Goal: Task Accomplishment & Management: Complete application form

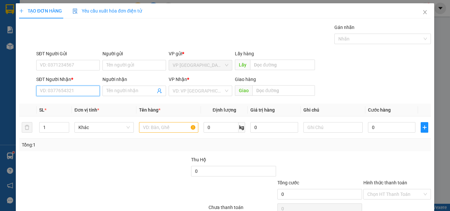
click at [76, 90] on input "SĐT Người Nhận *" at bounding box center [68, 91] width 64 height 11
click at [82, 91] on input "0091" at bounding box center [68, 91] width 64 height 11
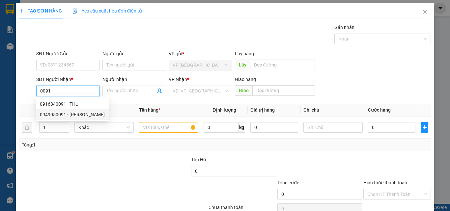
click at [77, 115] on div "0949050091 - [PERSON_NAME]" at bounding box center [72, 114] width 65 height 7
type input "0949050091"
type input "[PERSON_NAME]"
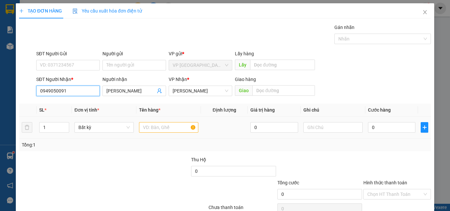
type input "0949050091"
click at [162, 130] on input "text" at bounding box center [168, 127] width 59 height 11
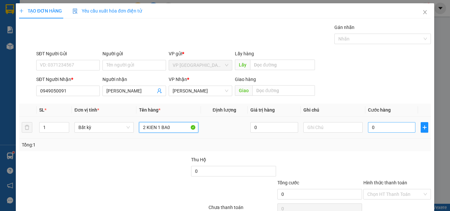
type input "2 KIEN 1 BA0"
type input "1"
type input "15"
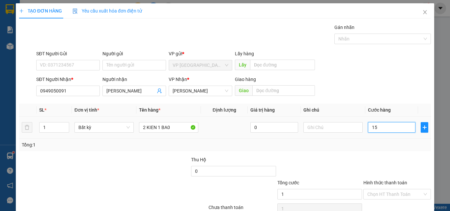
type input "15"
type input "150"
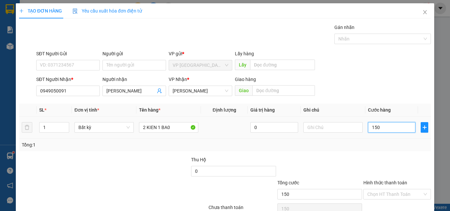
type input "1.500"
type input "15.000"
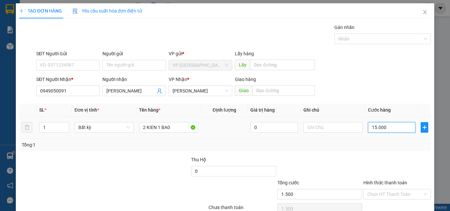
type input "15.000"
type input "150.000"
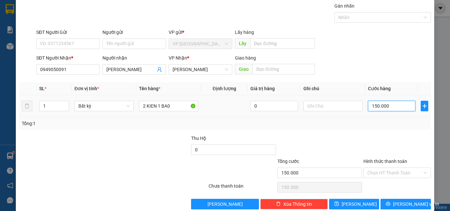
scroll to position [33, 0]
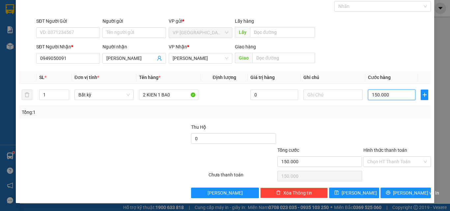
type input "150.000"
click at [391, 201] on div "TẠO ĐƠN HÀNG Yêu cầu xuất [PERSON_NAME] điện tử Transit Pickup Surcharge Ids Tr…" at bounding box center [225, 87] width 418 height 232
click at [393, 196] on button "[PERSON_NAME] và In" at bounding box center [405, 193] width 50 height 11
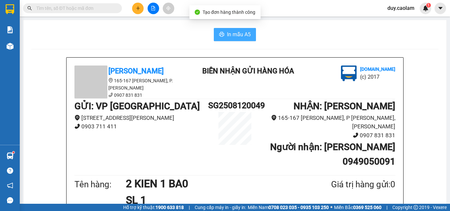
click at [238, 32] on span "In mẫu A5" at bounding box center [239, 34] width 24 height 8
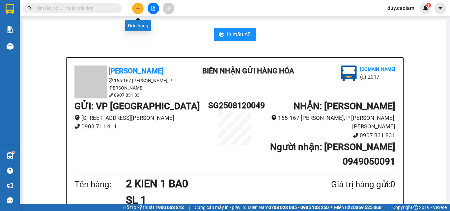
click at [139, 10] on icon "plus" at bounding box center [138, 8] width 5 height 5
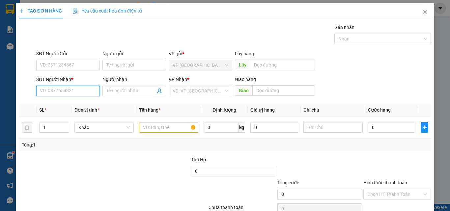
click at [56, 92] on input "SĐT Người Nhận *" at bounding box center [68, 91] width 64 height 11
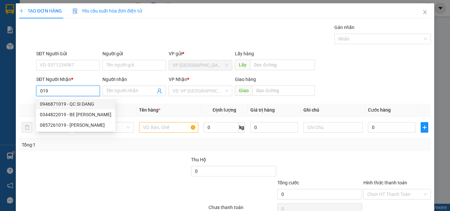
click at [71, 102] on div "0946871019 - QC SI DANG" at bounding box center [75, 103] width 71 height 7
type input "0946871019"
type input "QC SI DANG"
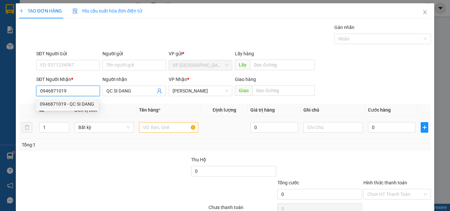
type input "0946871019"
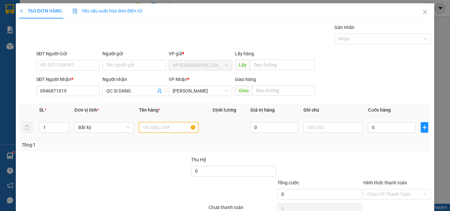
click at [167, 125] on input "text" at bounding box center [168, 127] width 59 height 11
type input "1 KIEN"
click at [372, 129] on input "0" at bounding box center [391, 127] width 47 height 11
type input "3"
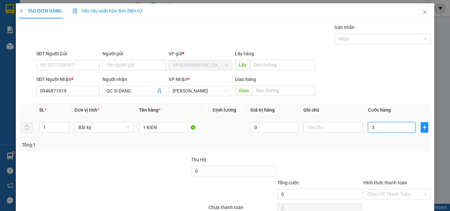
type input "3"
type input "39"
type input "399"
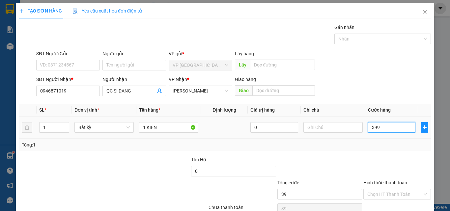
type input "399"
type input "39"
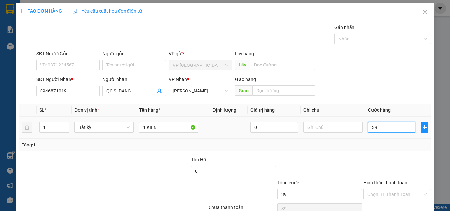
type input "3"
type input "39"
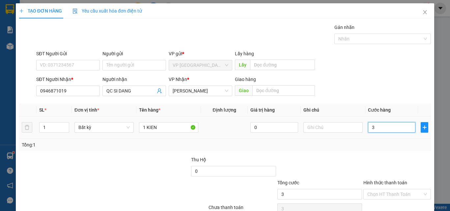
type input "39"
type input "399"
type input "3.999"
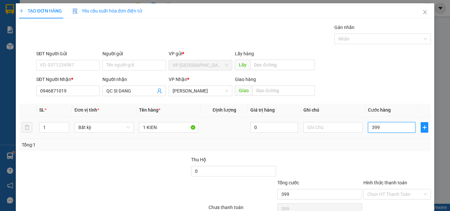
type input "3.999"
type input "399"
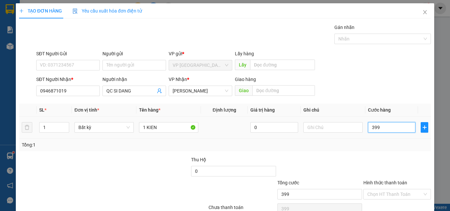
type input "39"
type input "3"
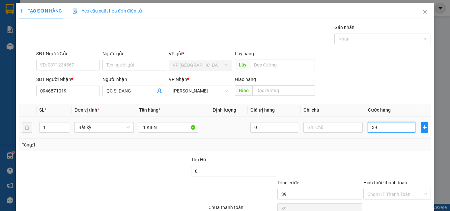
type input "3"
type input "30"
type input "300"
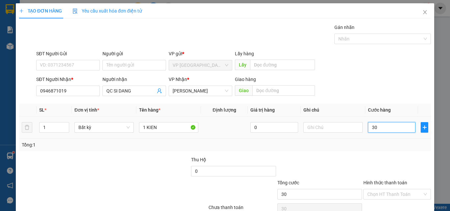
type input "300"
type input "3.000"
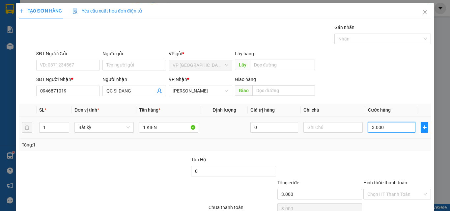
type input "30.000"
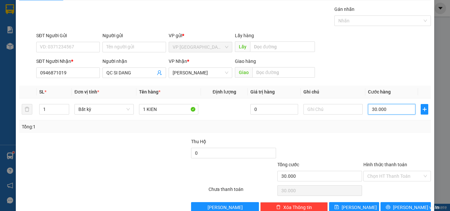
scroll to position [33, 0]
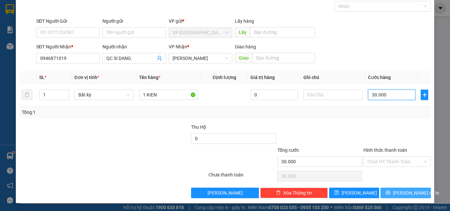
type input "30.000"
click at [393, 190] on button "[PERSON_NAME] và In" at bounding box center [405, 193] width 50 height 11
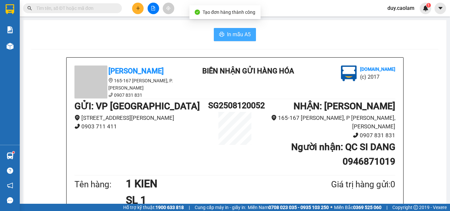
click at [237, 36] on span "In mẫu A5" at bounding box center [239, 34] width 24 height 8
click at [68, 6] on input "text" at bounding box center [75, 8] width 78 height 7
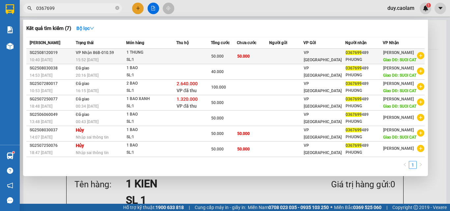
type input "0367699"
click at [172, 56] on div "1 THUNG" at bounding box center [150, 52] width 49 height 7
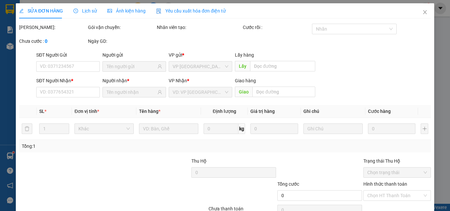
type input "0367699489"
type input "SUOI CAT"
type input "50.000"
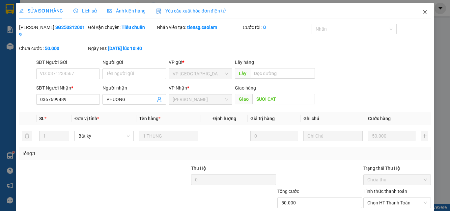
click at [422, 13] on icon "close" at bounding box center [424, 12] width 5 height 5
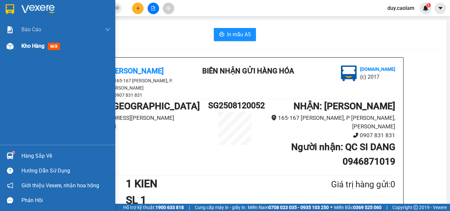
click at [32, 47] on span "Kho hàng" at bounding box center [32, 46] width 23 height 6
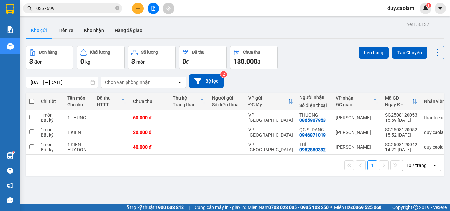
click at [82, 7] on input "0367699" at bounding box center [75, 8] width 78 height 7
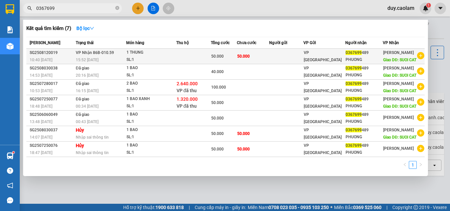
click at [155, 62] on div "SL: 1" at bounding box center [150, 59] width 49 height 7
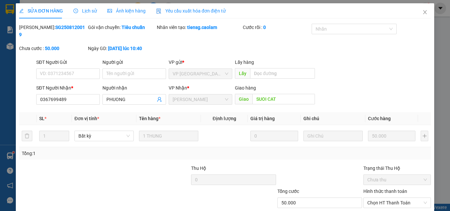
click at [86, 10] on span "Lịch sử" at bounding box center [84, 10] width 23 height 5
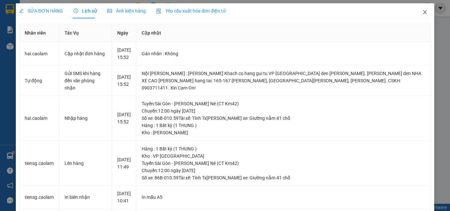
click at [422, 14] on icon "close" at bounding box center [424, 12] width 5 height 5
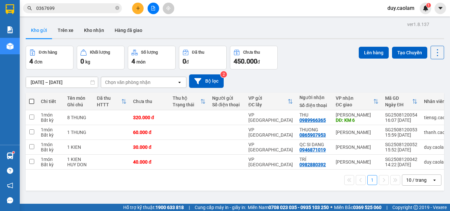
click at [87, 6] on input "0367699" at bounding box center [75, 8] width 78 height 7
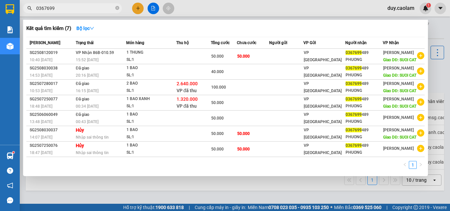
click at [435, 31] on div at bounding box center [225, 105] width 450 height 211
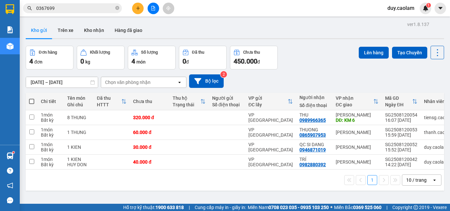
click at [151, 13] on button at bounding box center [154, 9] width 12 height 12
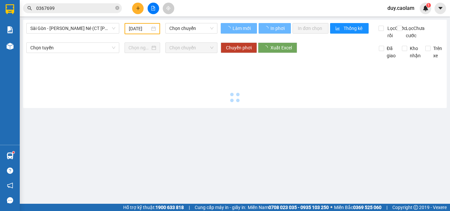
type input "[DATE]"
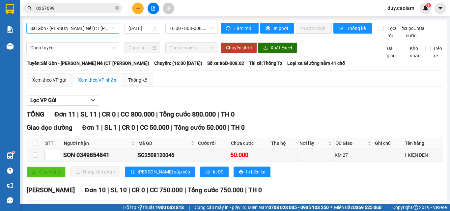
click at [90, 28] on span "Sài Gòn - [PERSON_NAME] Né (CT [PERSON_NAME])" at bounding box center [72, 28] width 85 height 10
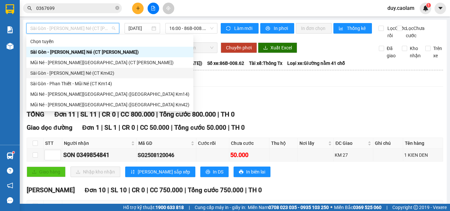
drag, startPoint x: 83, startPoint y: 74, endPoint x: 137, endPoint y: 51, distance: 59.1
click at [83, 73] on div "Sài Gòn - [PERSON_NAME] Né (CT Km42)" at bounding box center [109, 72] width 159 height 7
type input "[DATE]"
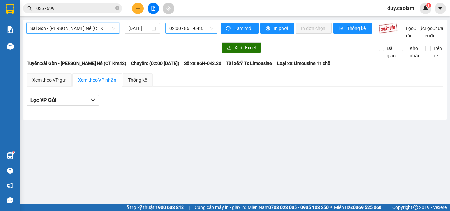
click at [189, 25] on span "02:00 - 86H-043.30" at bounding box center [191, 28] width 44 height 10
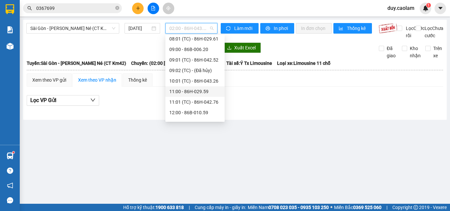
scroll to position [99, 0]
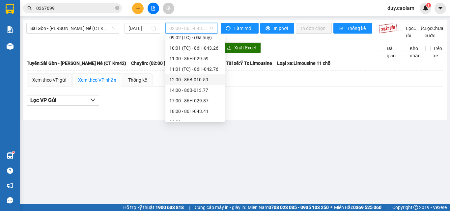
click at [188, 79] on div "12:00 - 86B-010.59" at bounding box center [194, 79] width 51 height 7
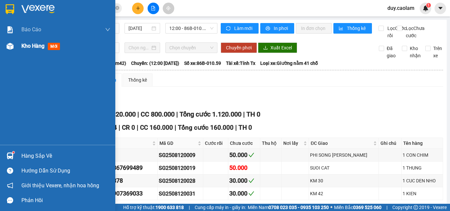
click at [27, 44] on span "Kho hàng" at bounding box center [32, 46] width 23 height 6
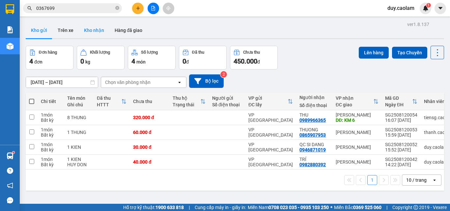
click at [100, 32] on button "Kho nhận" at bounding box center [94, 30] width 31 height 16
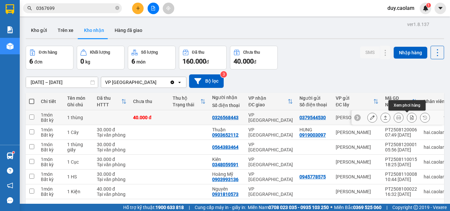
drag, startPoint x: 416, startPoint y: 117, endPoint x: 408, endPoint y: 118, distance: 8.0
click at [408, 118] on div at bounding box center [398, 118] width 63 height 10
click at [370, 118] on icon at bounding box center [372, 117] width 5 height 5
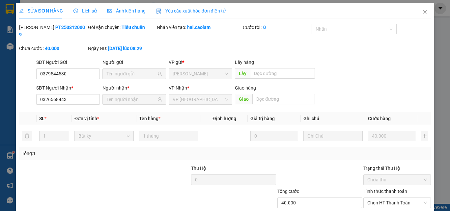
type input "0379544530"
type input "0326568443"
type input "40.000"
click at [423, 13] on icon "close" at bounding box center [425, 12] width 4 height 4
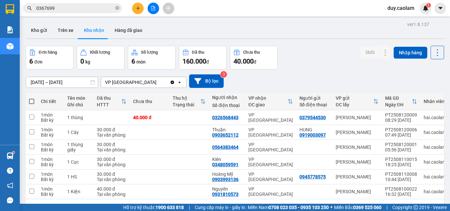
click at [141, 7] on button at bounding box center [138, 9] width 12 height 12
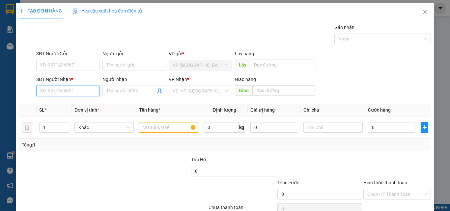
click at [76, 89] on input "SĐT Người Nhận *" at bounding box center [68, 91] width 64 height 11
click at [61, 94] on input "878" at bounding box center [68, 91] width 64 height 11
drag, startPoint x: 71, startPoint y: 104, endPoint x: 79, endPoint y: 104, distance: 8.2
click at [71, 104] on div "0973852878 - Đức Nhật" at bounding box center [67, 103] width 55 height 7
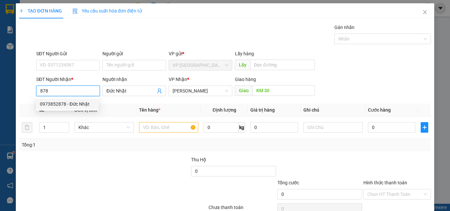
type input "0973852878"
type input "Đức Nhật"
type input "KM 30"
type input "0973852878"
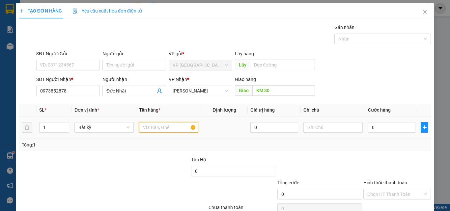
click at [164, 125] on input "text" at bounding box center [168, 127] width 59 height 11
type input "1 KIEN"
click at [386, 125] on input "0" at bounding box center [391, 127] width 47 height 11
type input "3"
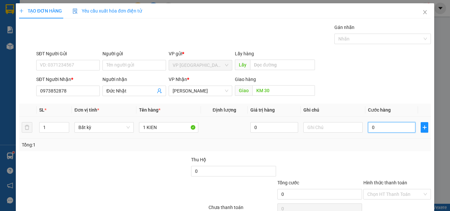
type input "3"
type input "30"
type input "300"
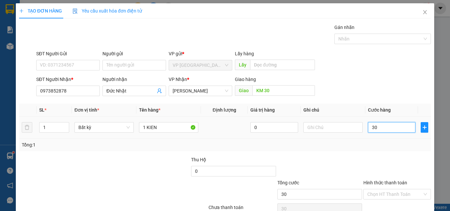
type input "300"
type input "3.000"
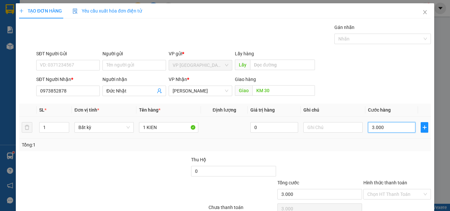
type input "30.000"
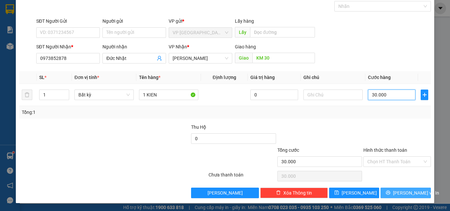
type input "30.000"
click at [396, 193] on span "[PERSON_NAME] và In" at bounding box center [416, 192] width 46 height 7
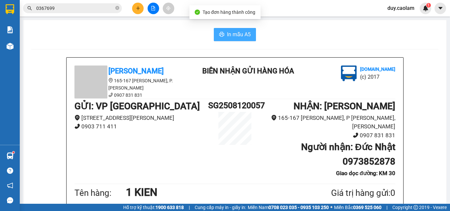
drag, startPoint x: 238, startPoint y: 33, endPoint x: 247, endPoint y: 40, distance: 11.3
click at [238, 33] on span "In mẫu A5" at bounding box center [239, 34] width 24 height 8
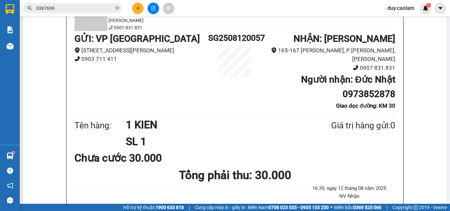
scroll to position [66, 0]
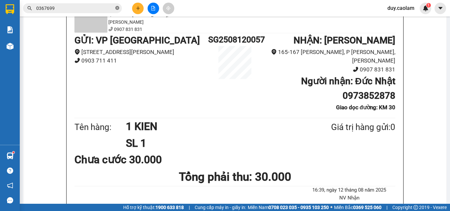
click at [117, 9] on icon "close-circle" at bounding box center [117, 8] width 4 height 4
click at [82, 10] on input "text" at bounding box center [75, 8] width 78 height 7
click at [78, 9] on input "text" at bounding box center [75, 8] width 78 height 7
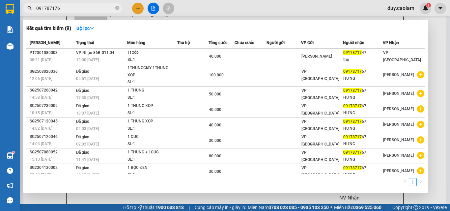
type input "0917871767"
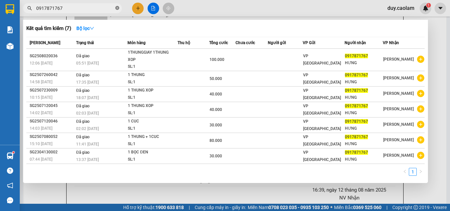
click at [117, 8] on icon "close-circle" at bounding box center [117, 8] width 4 height 4
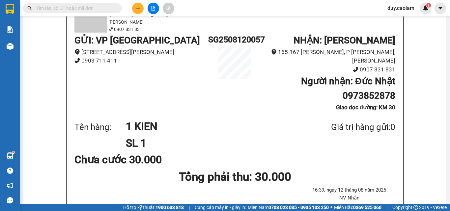
click at [88, 10] on input "text" at bounding box center [75, 8] width 78 height 7
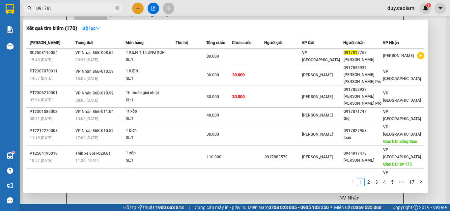
type input "0917817"
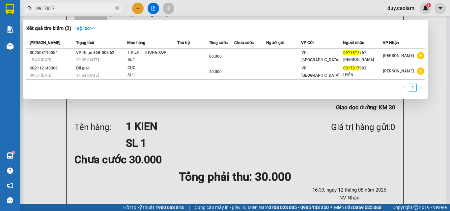
drag, startPoint x: 118, startPoint y: 8, endPoint x: 127, endPoint y: 10, distance: 8.8
click at [118, 9] on icon "close-circle" at bounding box center [117, 8] width 4 height 4
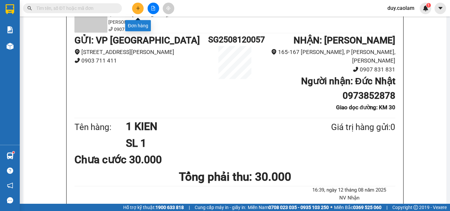
click at [137, 7] on icon "plus" at bounding box center [138, 8] width 5 height 5
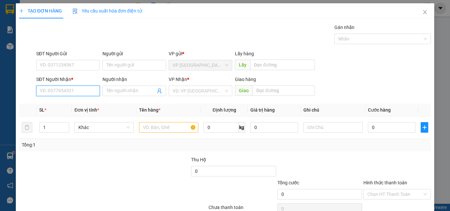
click at [67, 92] on input "SĐT Người Nhận *" at bounding box center [68, 91] width 64 height 11
type input "0349436086"
click at [119, 94] on input "Người nhận" at bounding box center [130, 90] width 49 height 7
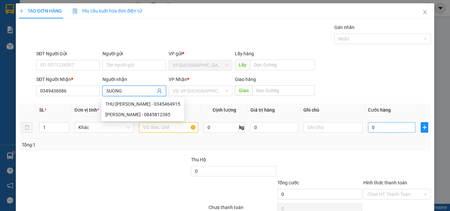
type input "SUONG"
click at [388, 131] on input "0" at bounding box center [391, 127] width 47 height 11
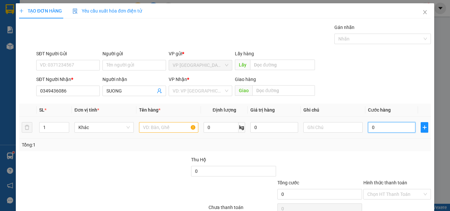
type input "4"
type input "40"
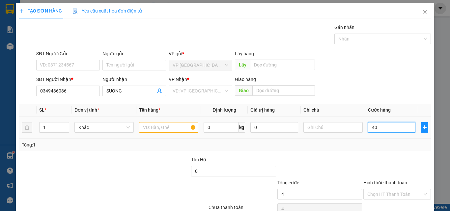
type input "40"
type input "400"
type input "4.000"
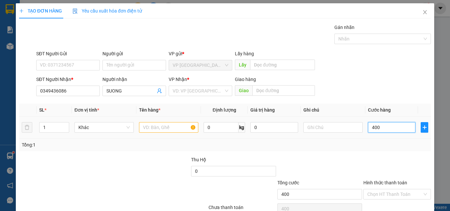
type input "4.000"
type input "40.009"
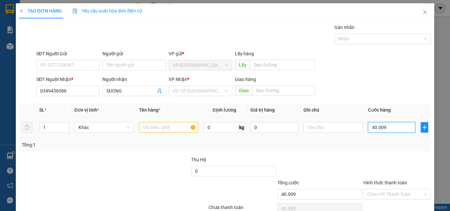
type input "4.000"
type input "40.000"
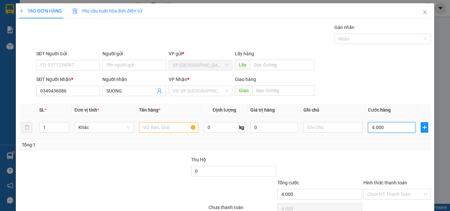
type input "40.000"
click at [166, 127] on input "text" at bounding box center [168, 127] width 59 height 11
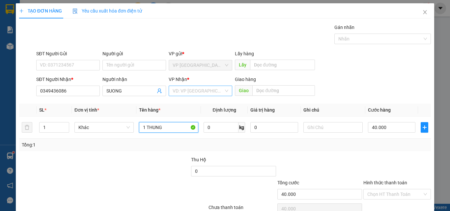
type input "1 THUNG"
drag, startPoint x: 194, startPoint y: 89, endPoint x: 197, endPoint y: 93, distance: 4.7
click at [195, 89] on input "search" at bounding box center [198, 91] width 51 height 10
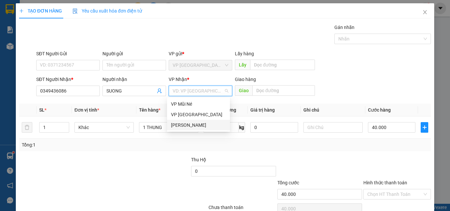
drag, startPoint x: 196, startPoint y: 125, endPoint x: 202, endPoint y: 124, distance: 6.3
click at [196, 125] on div "[PERSON_NAME]" at bounding box center [198, 124] width 55 height 7
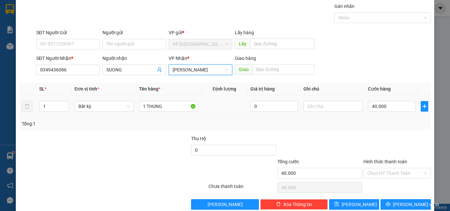
scroll to position [33, 0]
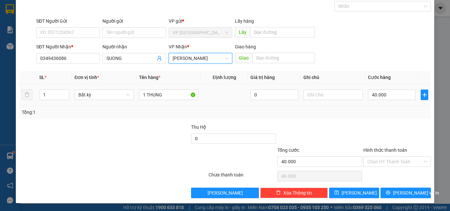
click at [393, 149] on label "Hình thức thanh toán" at bounding box center [385, 150] width 44 height 5
click at [393, 157] on input "Hình thức thanh toán" at bounding box center [394, 162] width 55 height 10
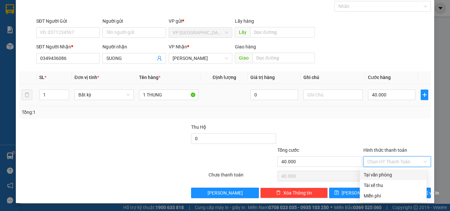
click at [388, 176] on div "Tại văn phòng" at bounding box center [392, 174] width 59 height 7
type input "0"
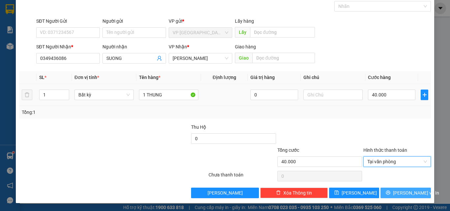
click at [389, 192] on icon "printer" at bounding box center [388, 192] width 5 height 5
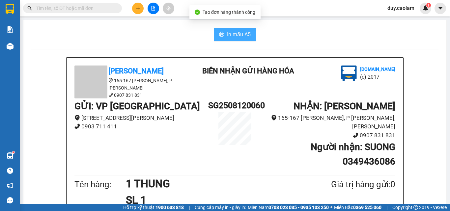
drag, startPoint x: 242, startPoint y: 36, endPoint x: 263, endPoint y: 37, distance: 21.4
click at [242, 36] on span "In mẫu A5" at bounding box center [239, 34] width 24 height 8
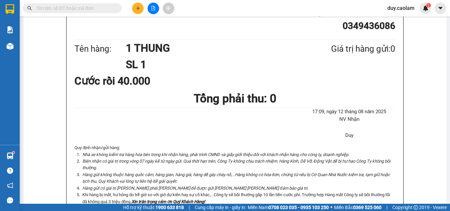
scroll to position [99, 0]
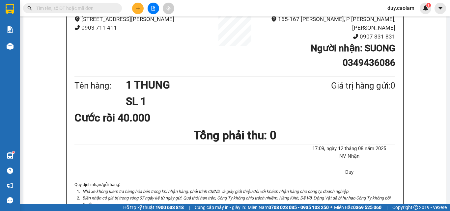
click at [136, 11] on button at bounding box center [138, 9] width 12 height 12
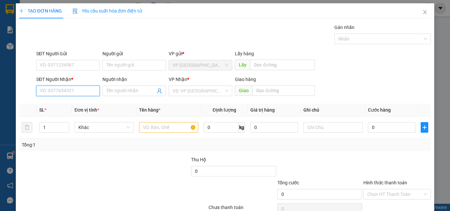
click at [56, 90] on input "SĐT Người Nhận *" at bounding box center [68, 91] width 64 height 11
click at [57, 91] on input "SĐT Người Nhận *" at bounding box center [68, 91] width 64 height 11
click at [59, 88] on input "154" at bounding box center [68, 91] width 64 height 11
click at [76, 103] on div "0916345154 - [PERSON_NAME]" at bounding box center [72, 103] width 65 height 7
type input "0916345154"
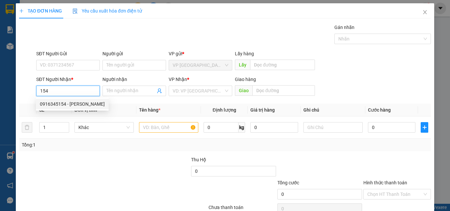
type input "LINH"
type input "0916345154"
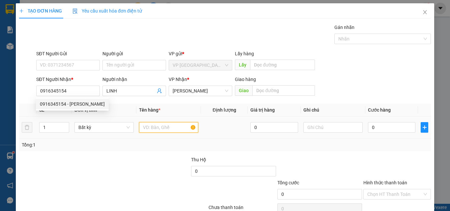
click at [164, 124] on input "text" at bounding box center [168, 127] width 59 height 11
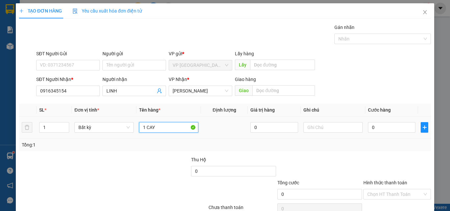
type input "1 CAY"
click at [383, 133] on div "0" at bounding box center [391, 127] width 47 height 13
click at [383, 129] on input "0" at bounding box center [391, 127] width 47 height 11
type input "6"
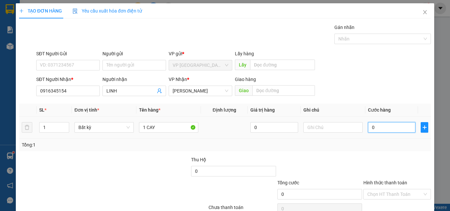
type input "6"
type input "0"
type input "05"
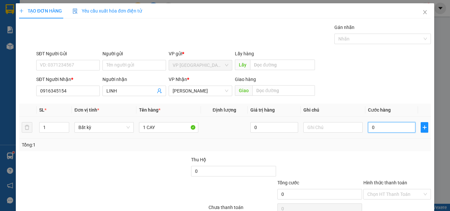
type input "5"
type input "050"
type input "50"
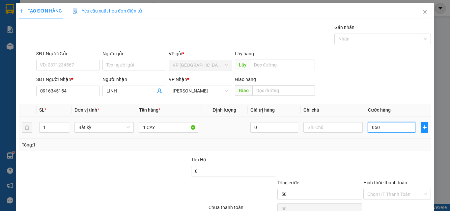
type input "0.500"
type input "500"
type input "05.000"
type input "5.000"
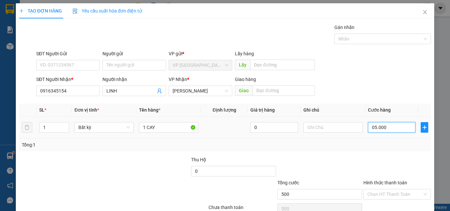
type input "5.000"
type input "050.000"
type input "50.000"
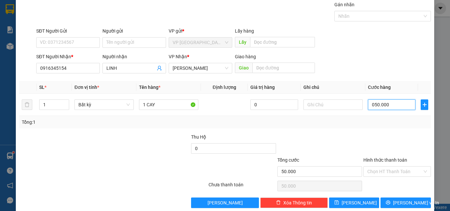
scroll to position [33, 0]
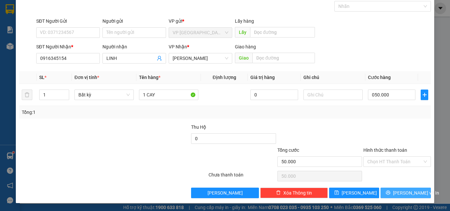
type input "50.000"
click at [393, 196] on button "[PERSON_NAME] và In" at bounding box center [405, 193] width 50 height 11
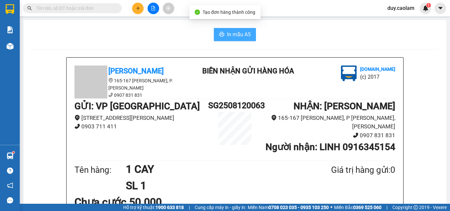
click at [238, 33] on span "In mẫu A5" at bounding box center [239, 34] width 24 height 8
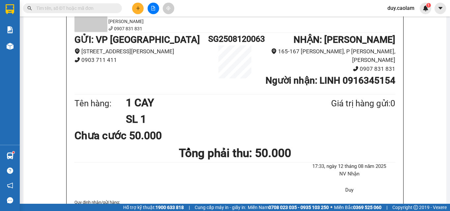
scroll to position [66, 0]
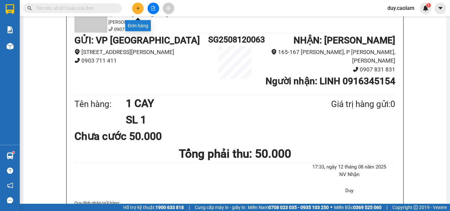
click at [139, 12] on button at bounding box center [138, 9] width 12 height 12
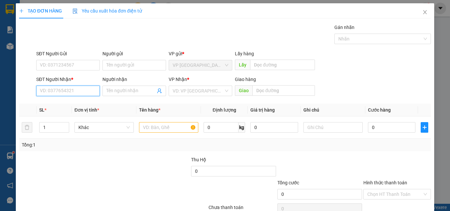
click at [83, 92] on input "SĐT Người Nhận *" at bounding box center [68, 91] width 64 height 11
click at [78, 91] on input "147" at bounding box center [68, 91] width 64 height 11
click at [78, 92] on input "147" at bounding box center [68, 91] width 64 height 11
click at [68, 104] on div "0913173147 - LONG" at bounding box center [67, 103] width 55 height 7
type input "0913173147"
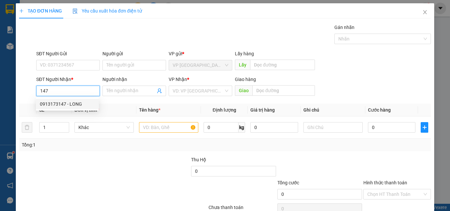
type input "LONG"
type input "KM 15"
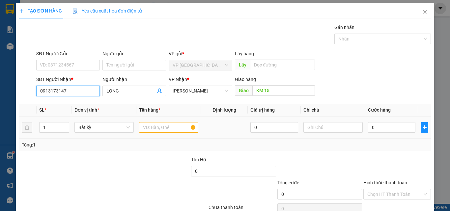
type input "0913173147"
click at [156, 126] on input "text" at bounding box center [168, 127] width 59 height 11
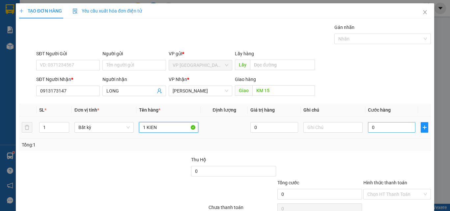
type input "1 KIEN"
type input "5"
type input "0"
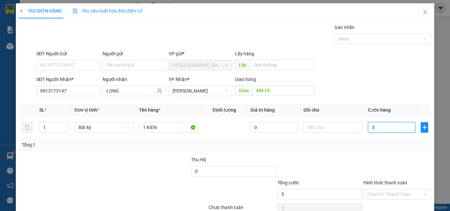
type input "0"
type input "04"
type input "4"
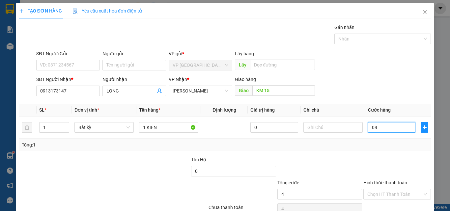
type input "040"
type input "40"
type input "0.400"
type input "400"
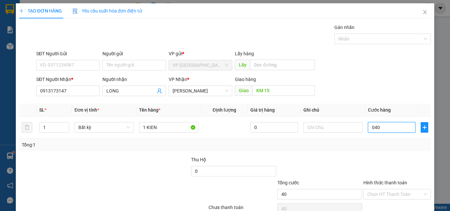
type input "400"
type input "04.000"
type input "4.000"
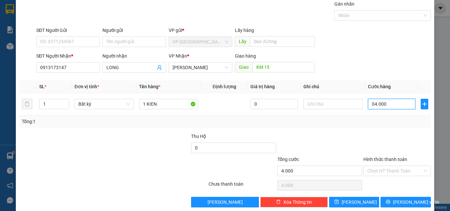
scroll to position [33, 0]
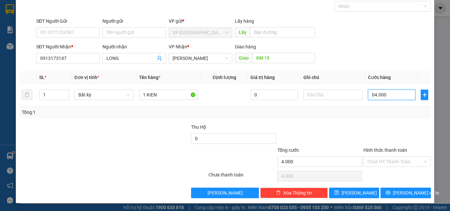
type input "040.000"
type input "40.000"
click at [391, 198] on button "[PERSON_NAME] và In" at bounding box center [405, 193] width 50 height 11
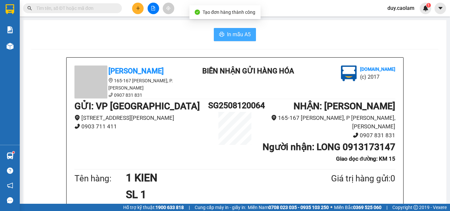
click at [243, 31] on span "In mẫu A5" at bounding box center [239, 34] width 24 height 8
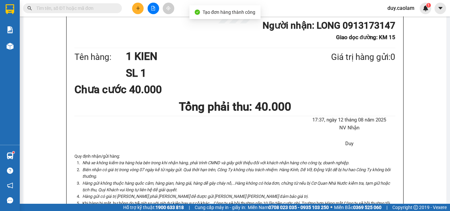
scroll to position [132, 0]
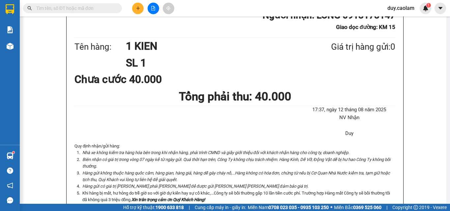
click at [141, 10] on button at bounding box center [138, 9] width 12 height 12
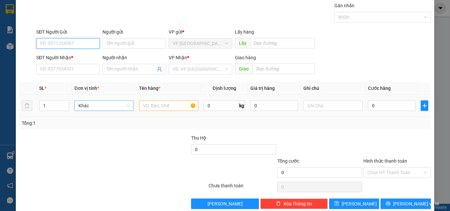
scroll to position [33, 0]
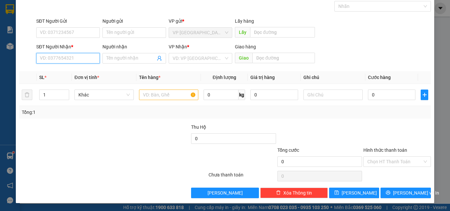
click at [72, 60] on input "SĐT Người Nhận *" at bounding box center [68, 58] width 64 height 11
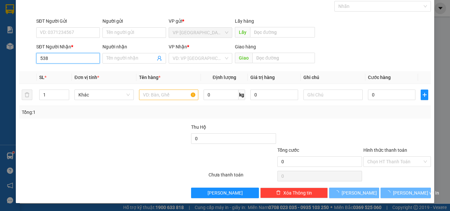
drag, startPoint x: 59, startPoint y: 63, endPoint x: 83, endPoint y: 64, distance: 23.7
click at [59, 62] on input "538" at bounding box center [68, 58] width 64 height 11
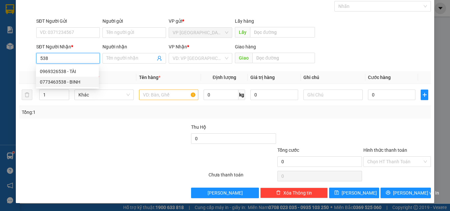
click at [75, 81] on div "0773463538 - BINH" at bounding box center [67, 81] width 55 height 7
type input "0773463538"
type input "BINH"
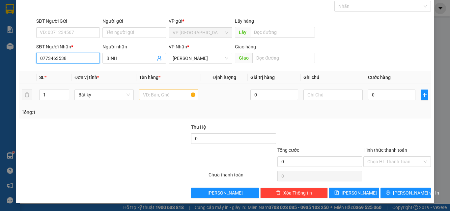
type input "0773463538"
click at [156, 99] on input "text" at bounding box center [168, 95] width 59 height 11
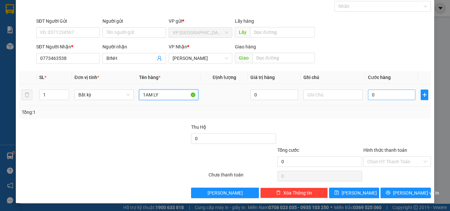
type input "1AM LY"
click at [392, 93] on input "0" at bounding box center [391, 95] width 47 height 11
type input "5"
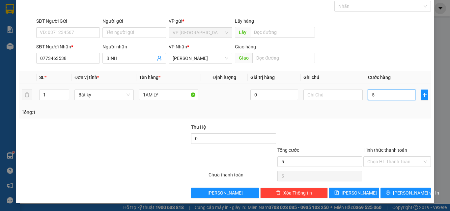
type input "50"
type input "500"
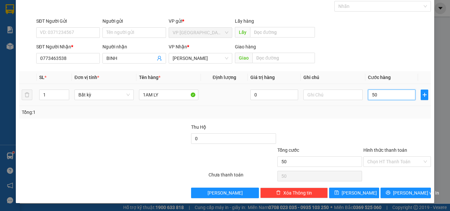
type input "500"
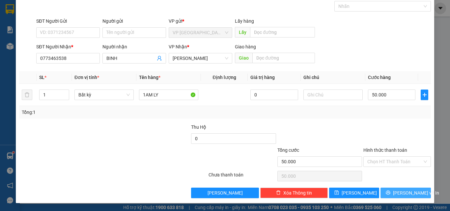
click at [386, 188] on button "[PERSON_NAME] và In" at bounding box center [405, 193] width 50 height 11
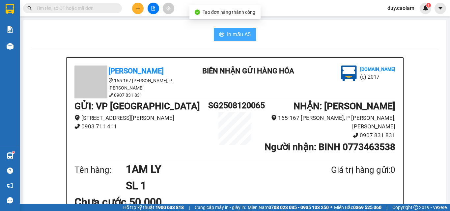
click at [238, 39] on button "In mẫu A5" at bounding box center [235, 34] width 42 height 13
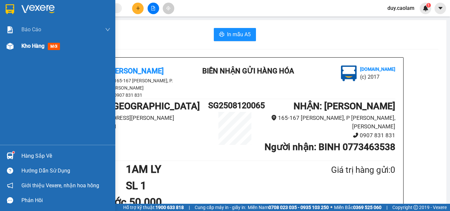
click at [18, 47] on div "Kho hàng mới" at bounding box center [57, 46] width 115 height 16
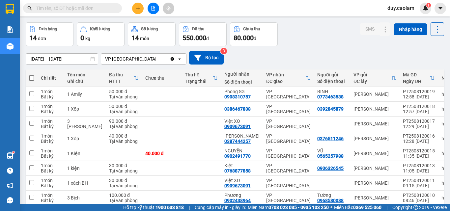
scroll to position [33, 0]
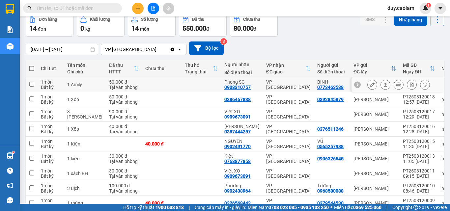
click at [370, 86] on icon at bounding box center [372, 84] width 5 height 5
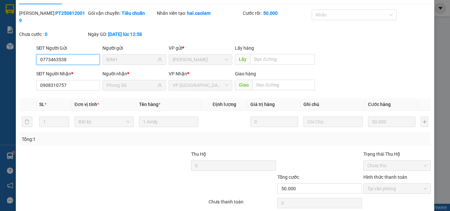
scroll to position [34, 0]
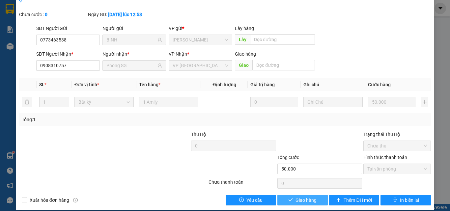
click at [309, 197] on span "Giao hàng" at bounding box center [305, 200] width 21 height 7
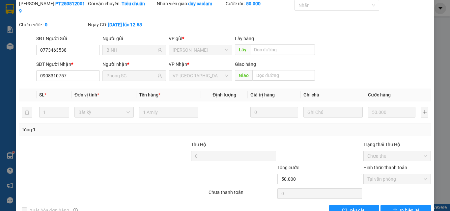
scroll to position [0, 0]
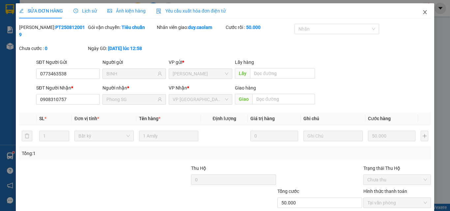
click at [422, 12] on icon "close" at bounding box center [424, 12] width 5 height 5
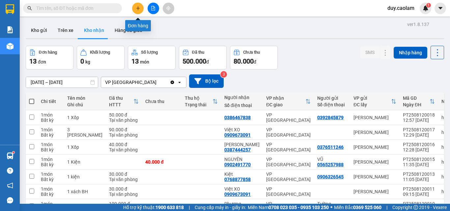
click at [138, 9] on icon "plus" at bounding box center [138, 8] width 5 height 5
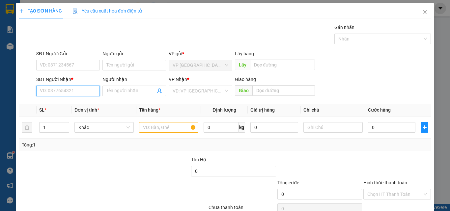
click at [81, 92] on input "SĐT Người Nhận *" at bounding box center [68, 91] width 64 height 11
click at [67, 93] on input "565" at bounding box center [68, 91] width 64 height 11
click at [67, 100] on div "0916011565 - SANG" at bounding box center [67, 103] width 55 height 7
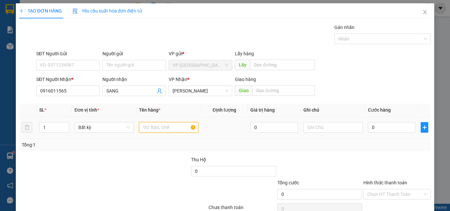
click at [158, 127] on input "text" at bounding box center [168, 127] width 59 height 11
click at [384, 123] on input "0" at bounding box center [391, 127] width 47 height 11
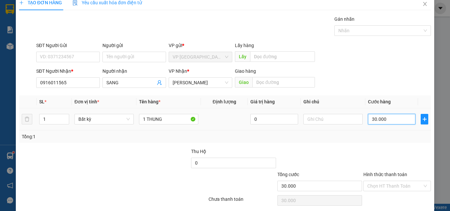
scroll to position [33, 0]
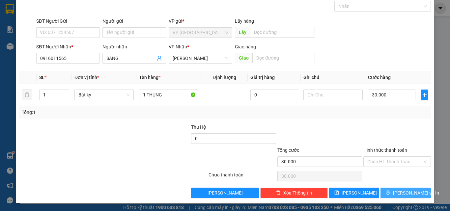
click at [399, 191] on span "[PERSON_NAME] và In" at bounding box center [416, 192] width 46 height 7
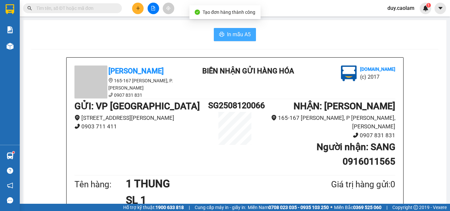
click at [242, 38] on span "In mẫu A5" at bounding box center [239, 34] width 24 height 8
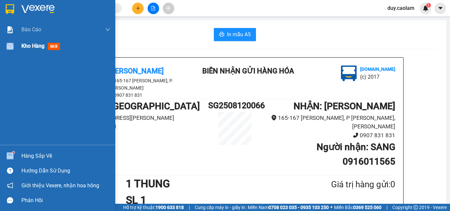
click at [21, 48] on div "Kho hàng mới" at bounding box center [57, 46] width 115 height 16
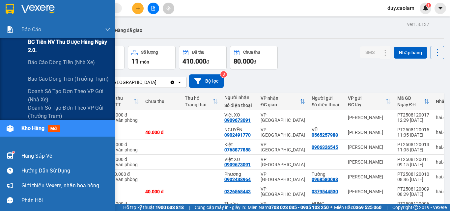
click at [57, 45] on span "BC Tiền NV thu được hàng ngày 2.0." at bounding box center [69, 46] width 82 height 16
